Goal: Information Seeking & Learning: Learn about a topic

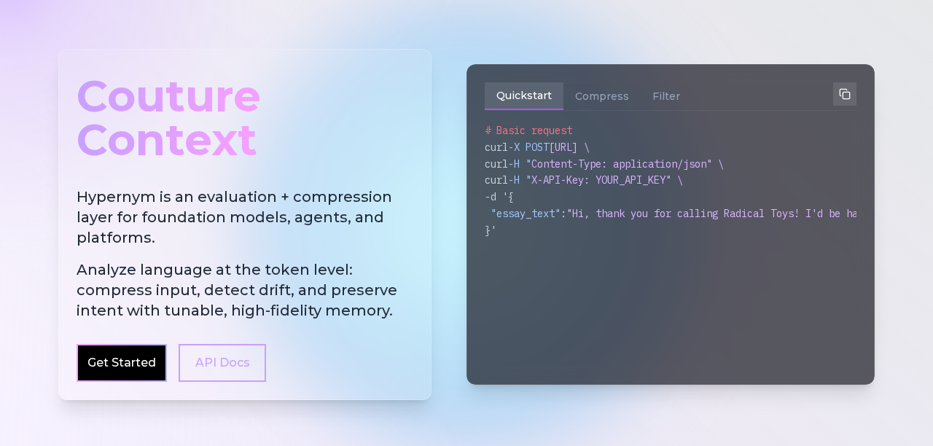
scroll to position [98, 0]
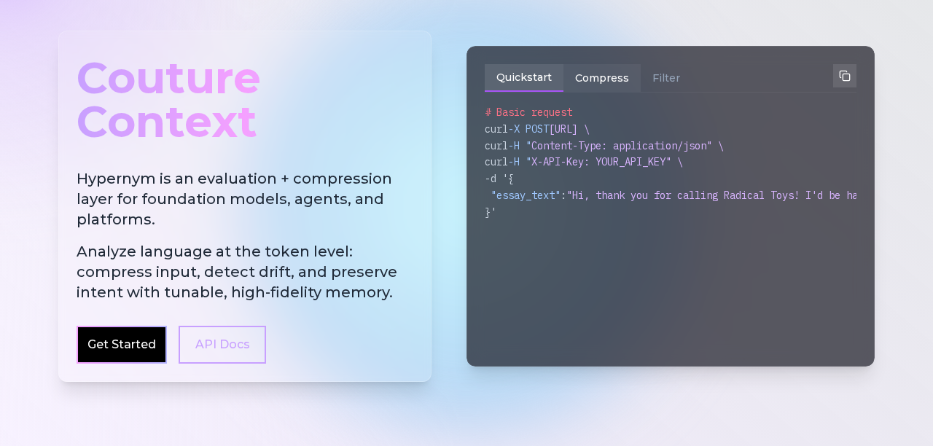
click at [615, 74] on button "Compress" at bounding box center [601, 78] width 77 height 28
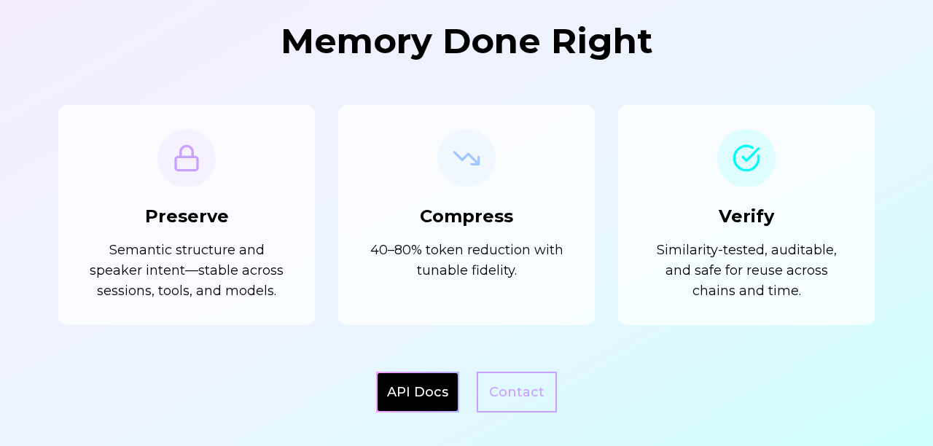
scroll to position [1298, 0]
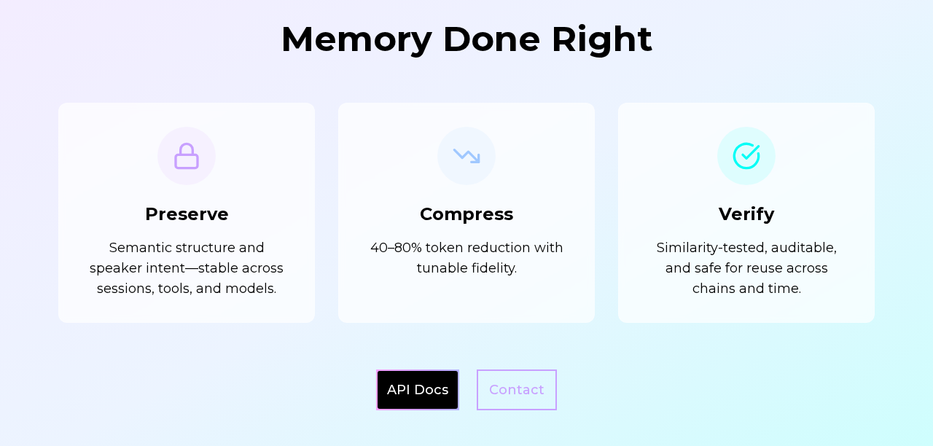
click at [426, 405] on div "API Docs" at bounding box center [418, 390] width 80 height 38
click at [422, 392] on link "API Docs" at bounding box center [417, 390] width 61 height 20
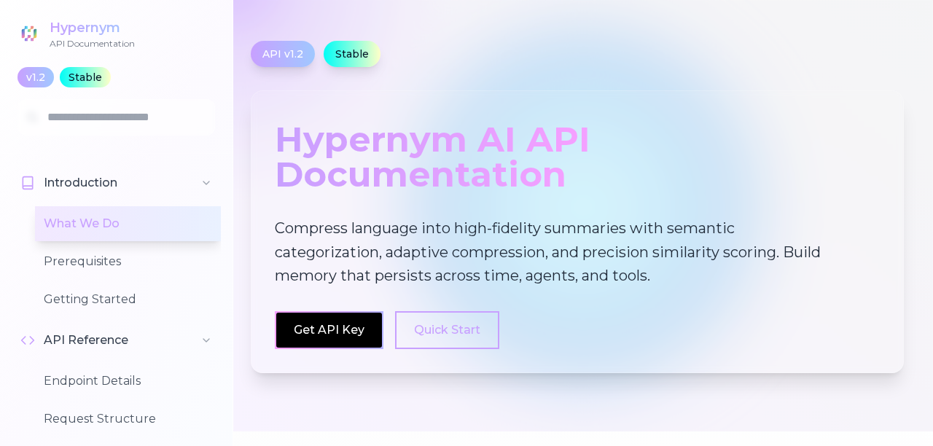
scroll to position [20, 0]
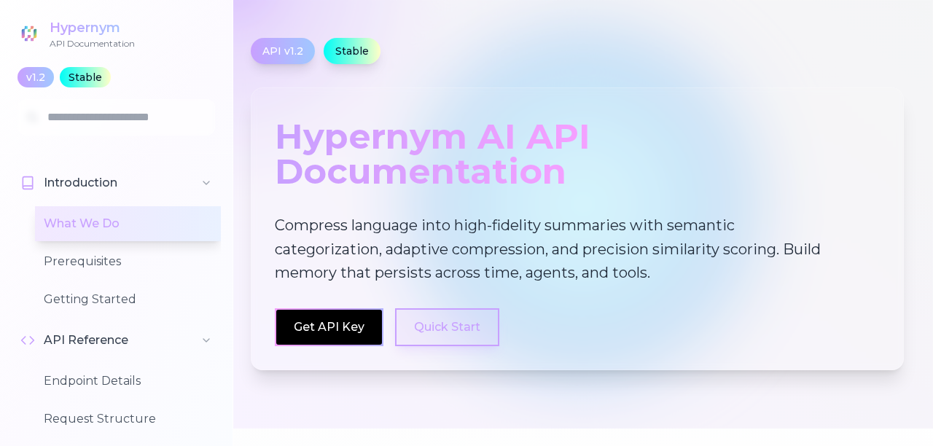
click at [438, 332] on button "Quick Start" at bounding box center [447, 327] width 104 height 38
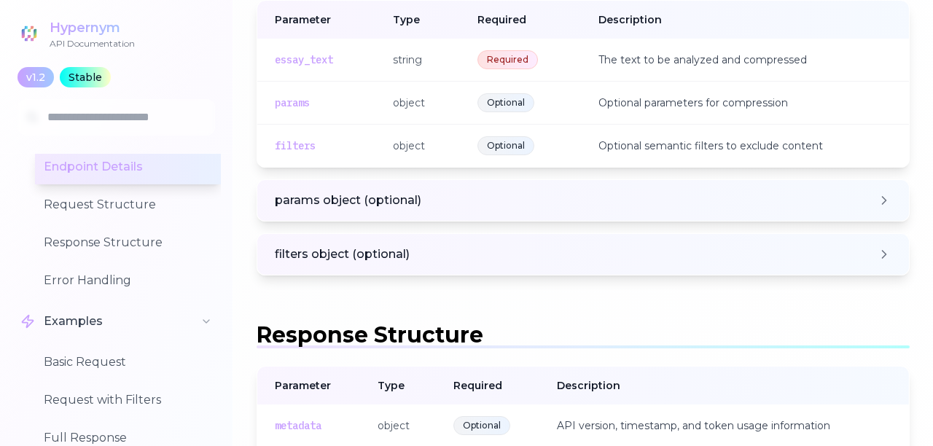
scroll to position [198, 0]
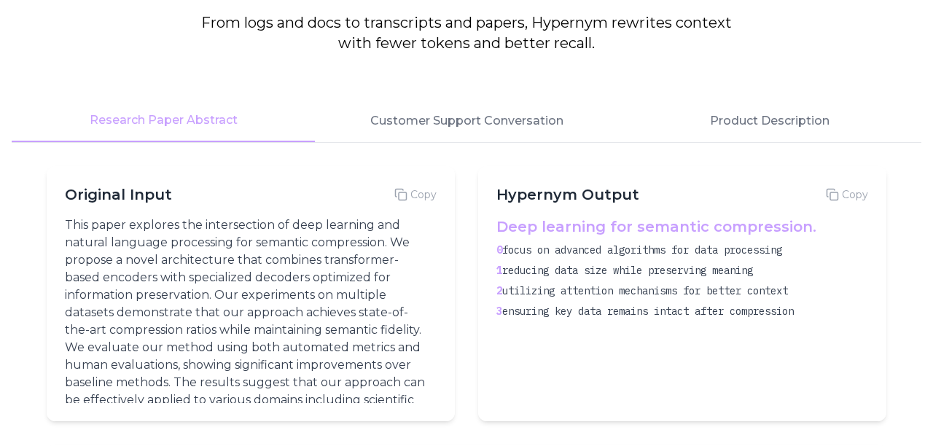
scroll to position [1887, 0]
click at [413, 120] on button "Customer Support Conversation" at bounding box center [466, 122] width 303 height 42
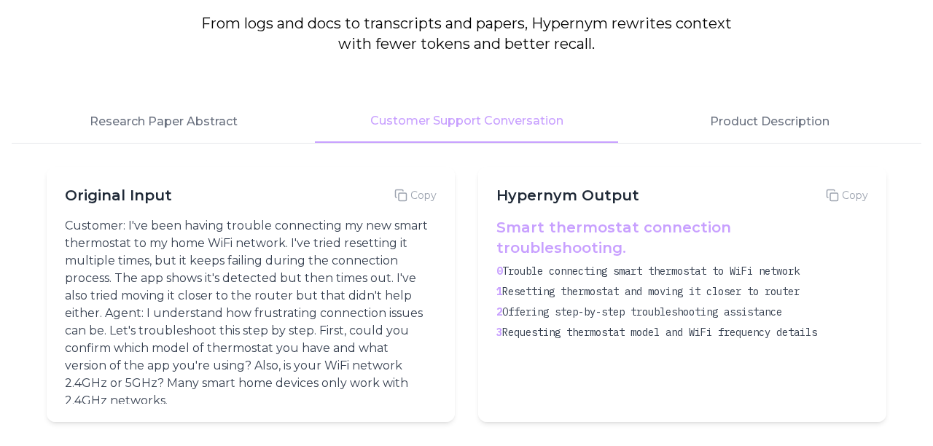
click at [598, 326] on span "Requesting thermostat model and WiFi frequency details" at bounding box center [659, 332] width 315 height 13
click at [128, 118] on button "Research Paper Abstract" at bounding box center [163, 122] width 303 height 42
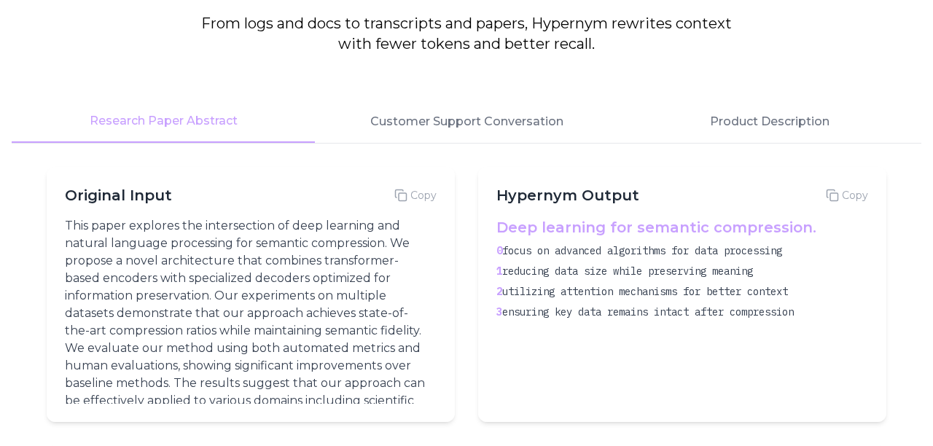
scroll to position [41, 0]
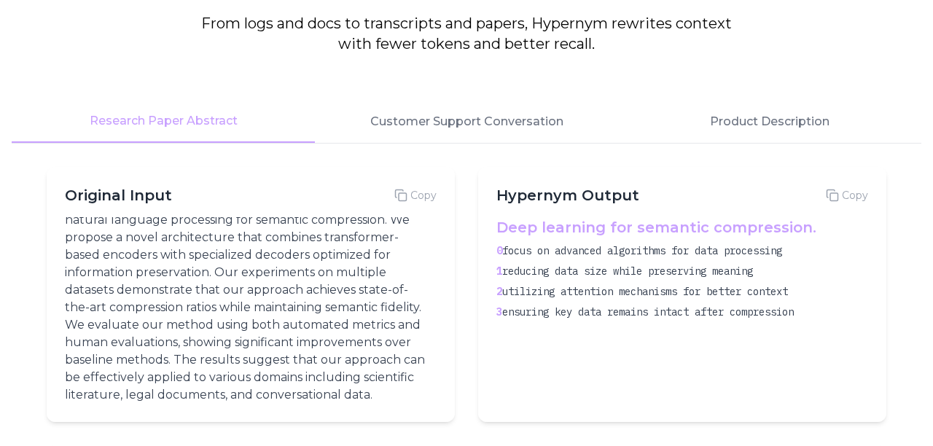
click at [251, 313] on p "This paper explores the intersection of deep learning and natural language proc…" at bounding box center [248, 299] width 366 height 210
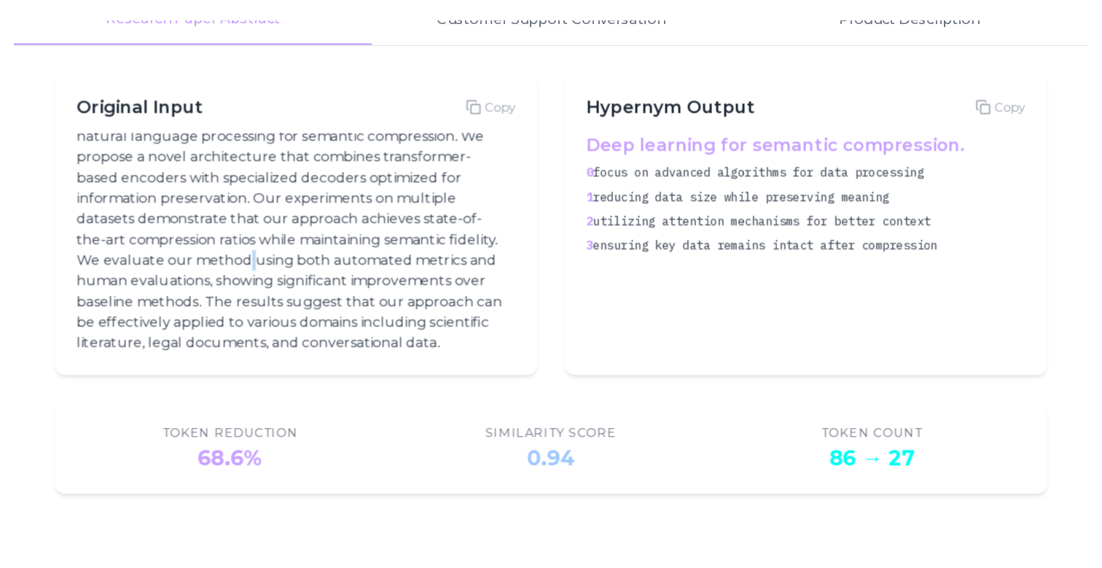
scroll to position [2016, 0]
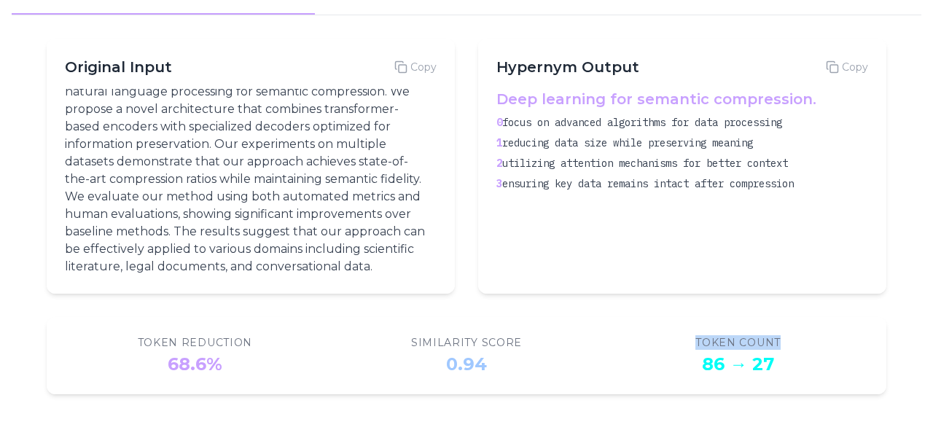
drag, startPoint x: 783, startPoint y: 340, endPoint x: 689, endPoint y: 338, distance: 94.0
click at [689, 338] on div "Token Count 86 → 27" at bounding box center [738, 355] width 260 height 41
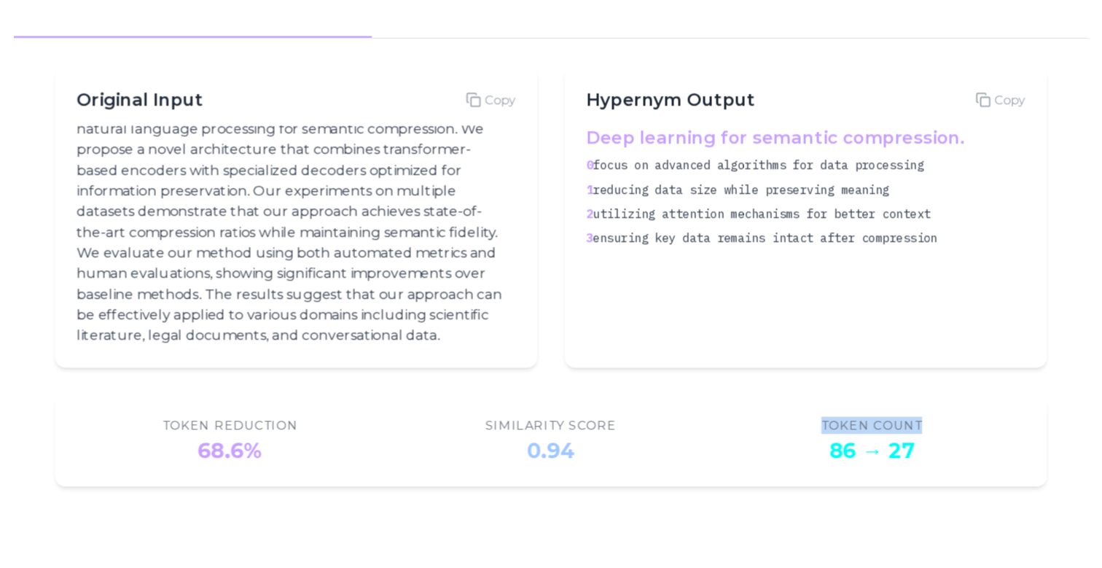
scroll to position [41, 0]
